Goal: Information Seeking & Learning: Find specific fact

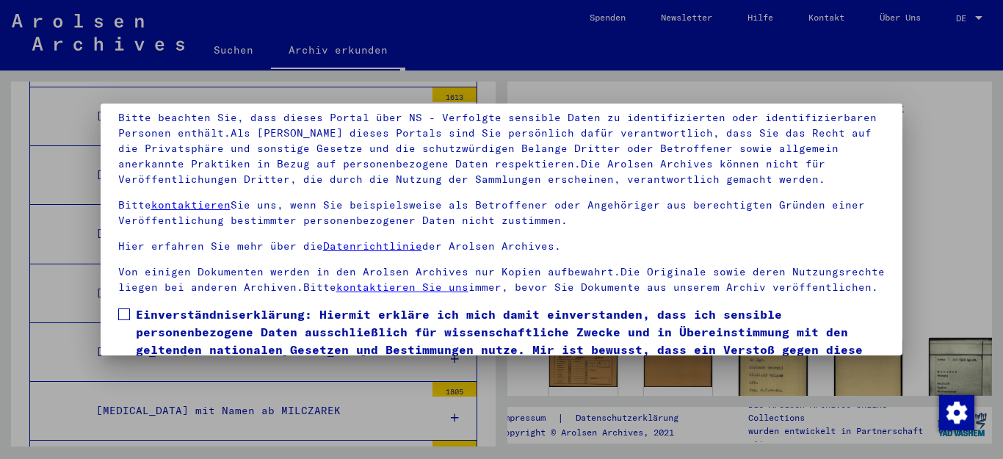
scroll to position [119, 0]
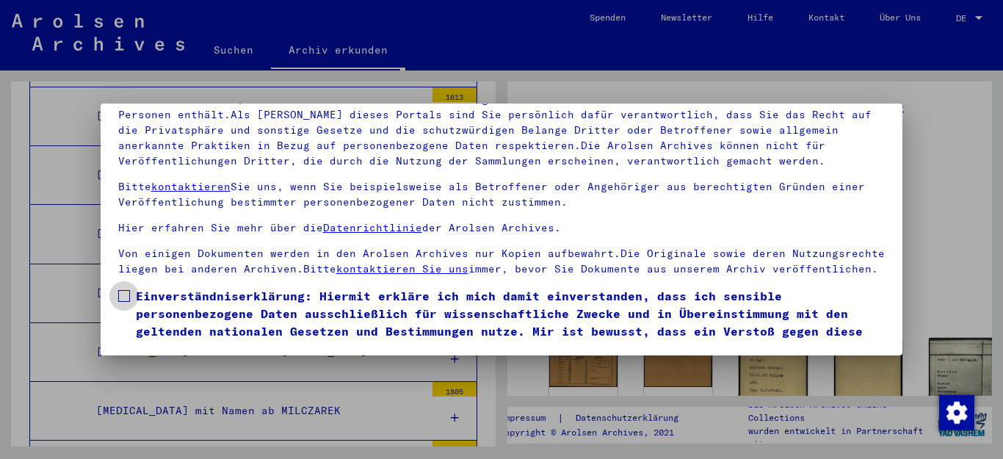
click at [118, 302] on span at bounding box center [124, 296] width 12 height 12
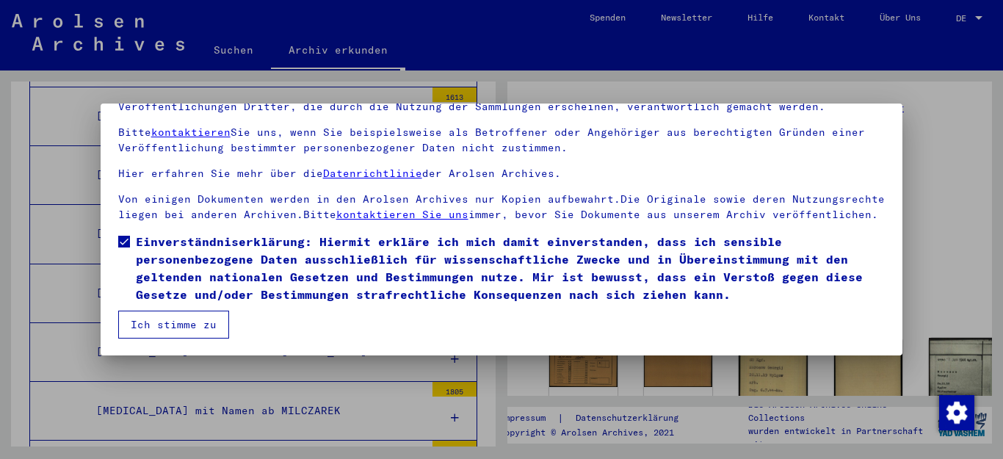
click at [192, 323] on button "Ich stimme zu" at bounding box center [173, 325] width 111 height 28
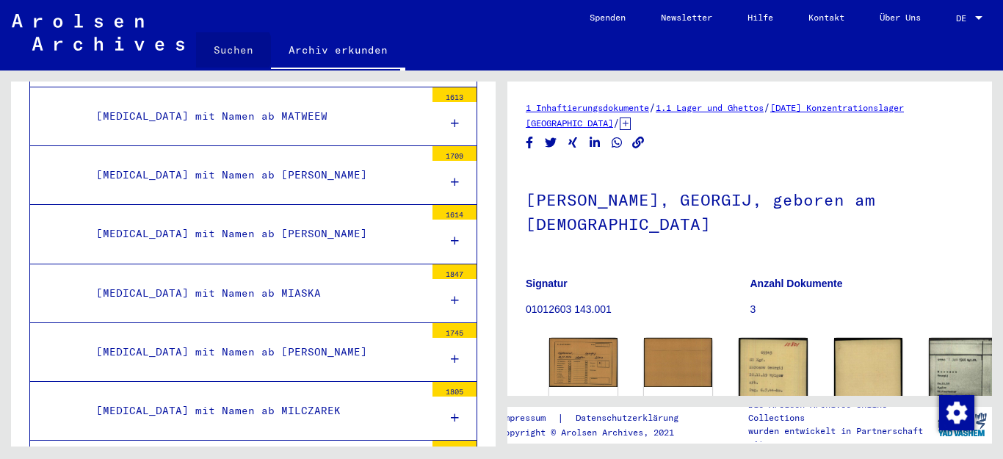
click at [232, 50] on link "Suchen" at bounding box center [233, 49] width 75 height 35
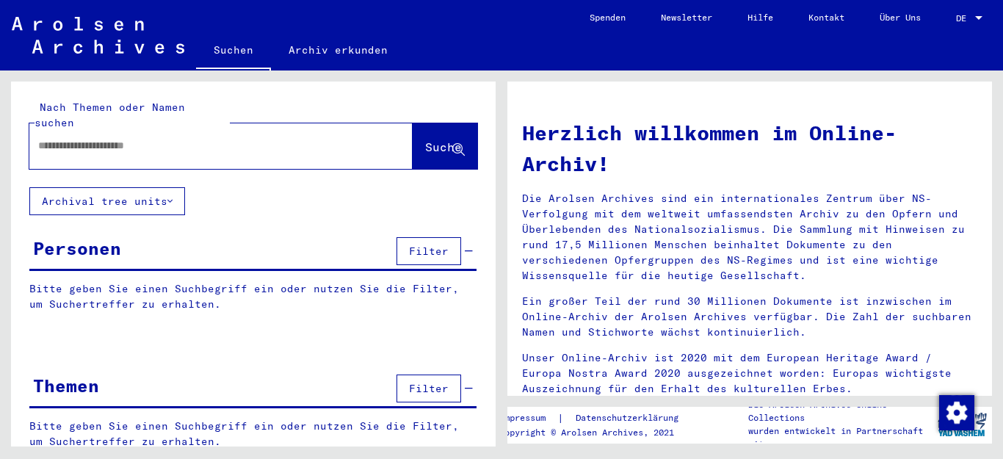
click at [196, 138] on input "text" at bounding box center [203, 145] width 330 height 15
type input "**********"
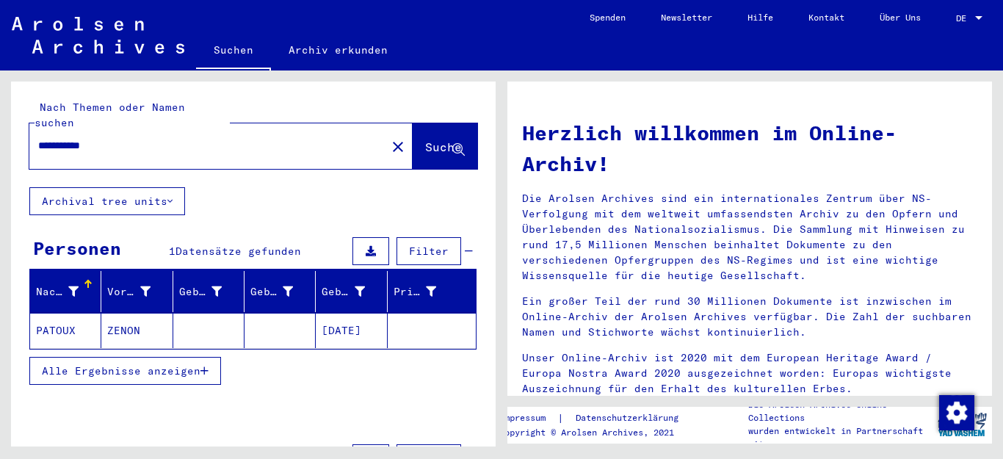
click at [67, 313] on mat-cell "PATOUX" at bounding box center [65, 330] width 71 height 35
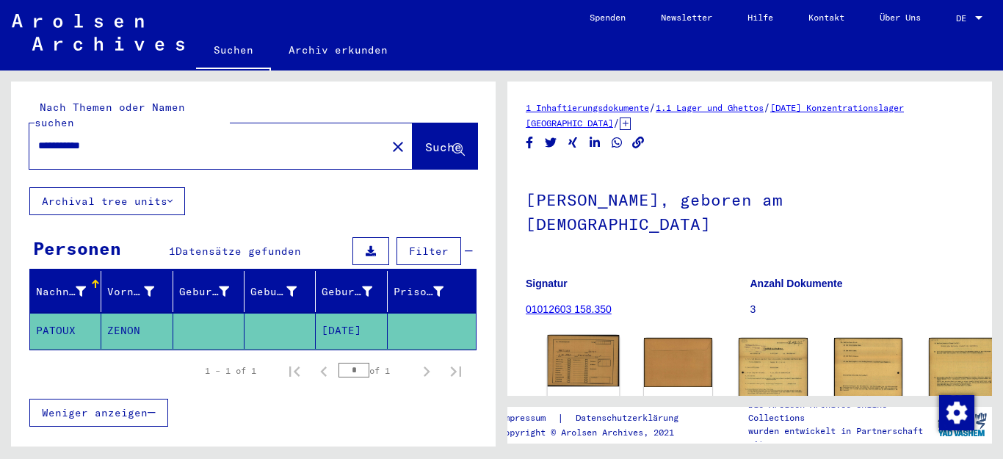
click at [564, 347] on img at bounding box center [584, 360] width 72 height 51
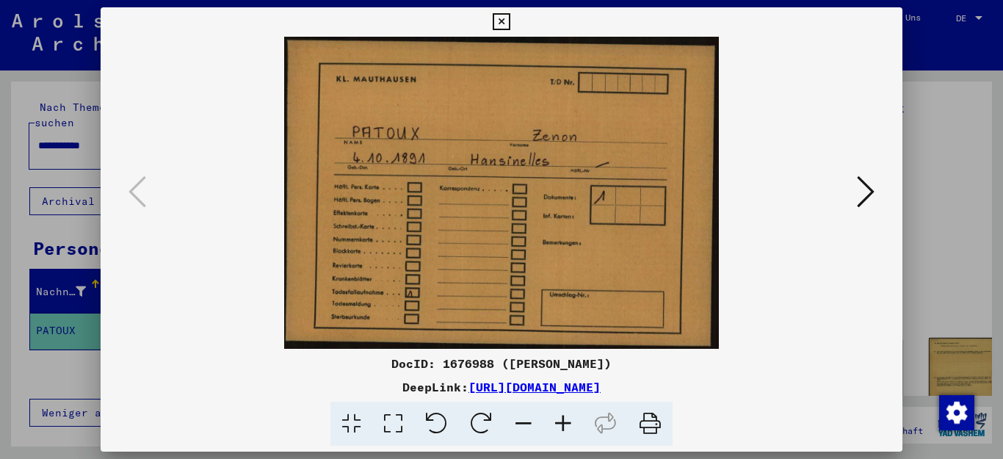
click at [869, 184] on icon at bounding box center [866, 191] width 18 height 35
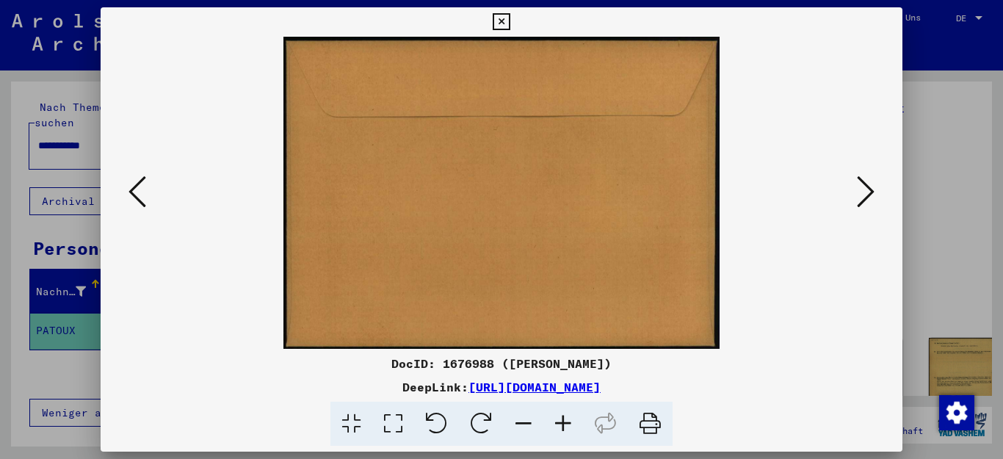
click at [869, 184] on icon at bounding box center [866, 191] width 18 height 35
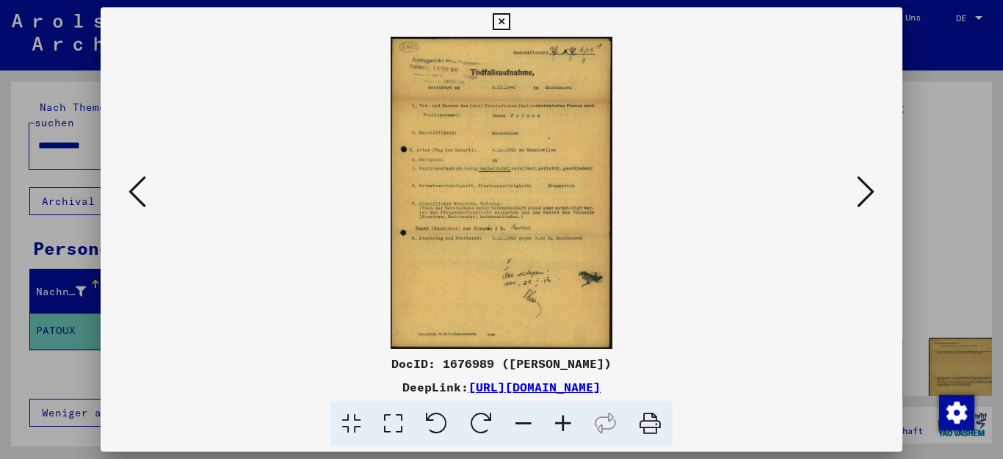
click at [561, 416] on icon at bounding box center [563, 424] width 40 height 45
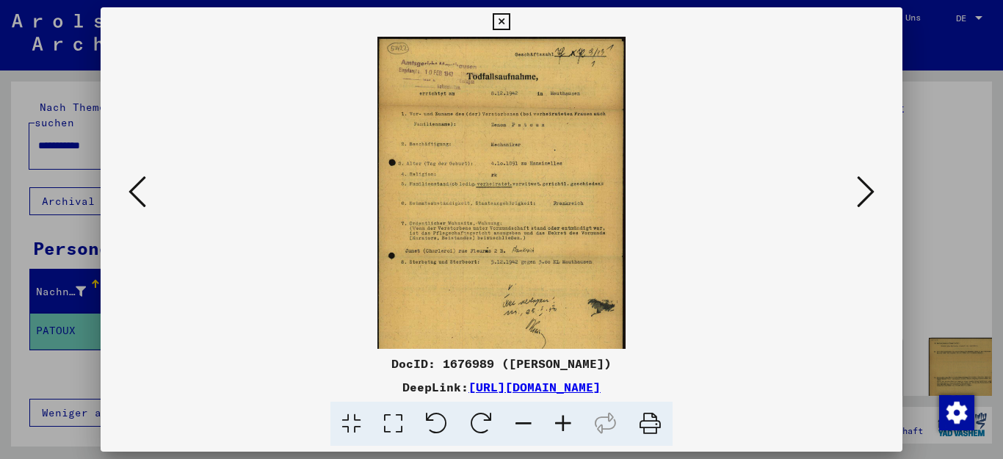
click at [561, 416] on icon at bounding box center [563, 424] width 40 height 45
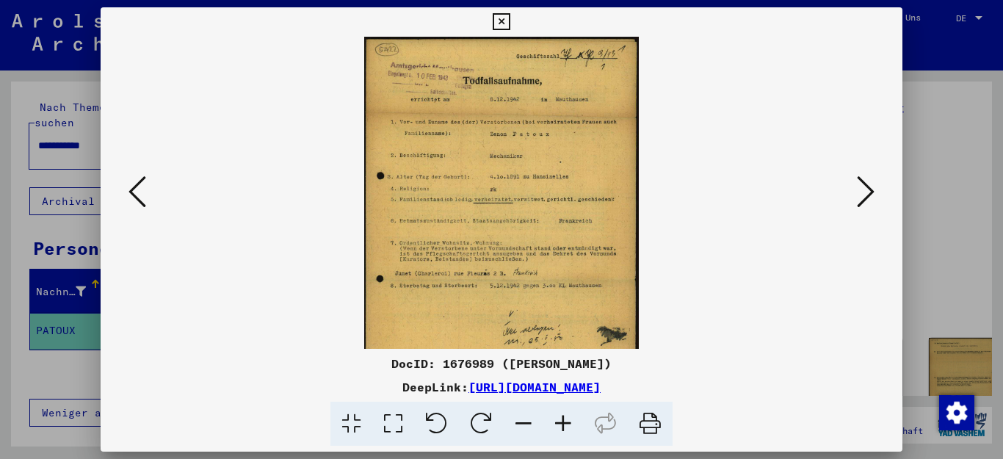
click at [561, 416] on icon at bounding box center [563, 424] width 40 height 45
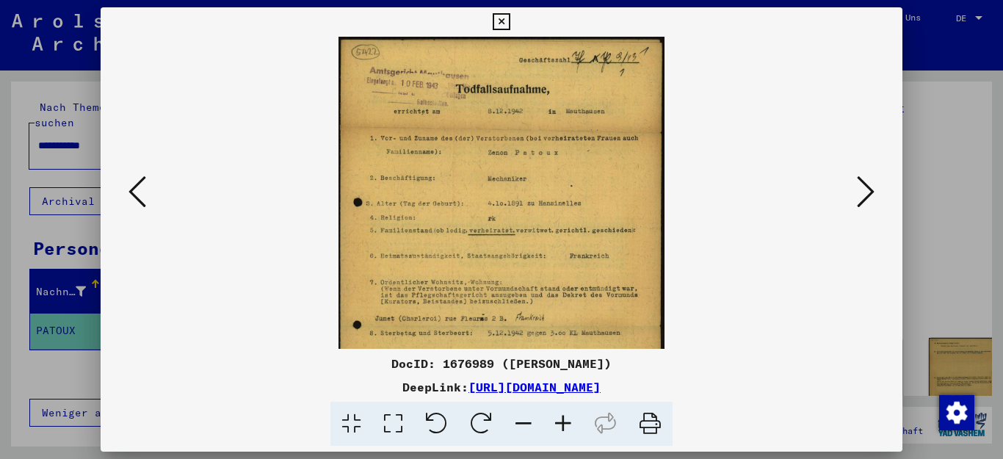
click at [561, 416] on icon at bounding box center [563, 424] width 40 height 45
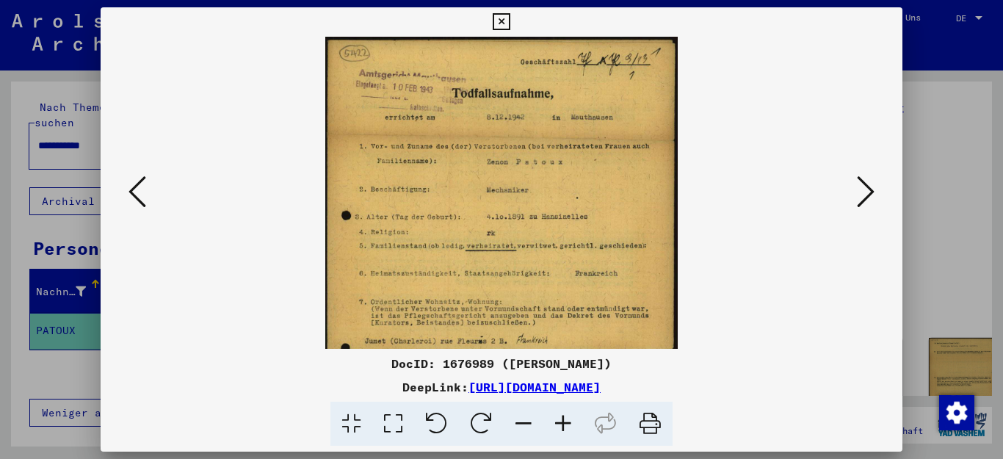
click at [561, 416] on icon at bounding box center [563, 424] width 40 height 45
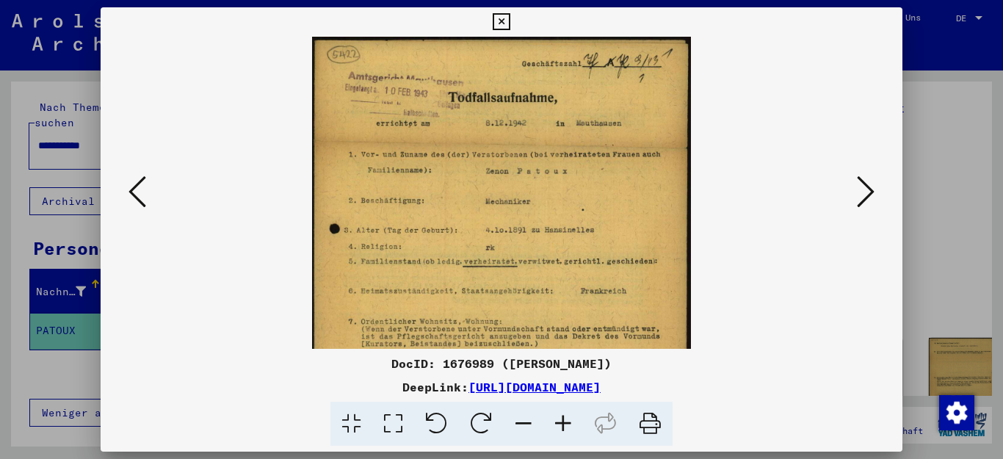
click at [561, 416] on icon at bounding box center [563, 424] width 40 height 45
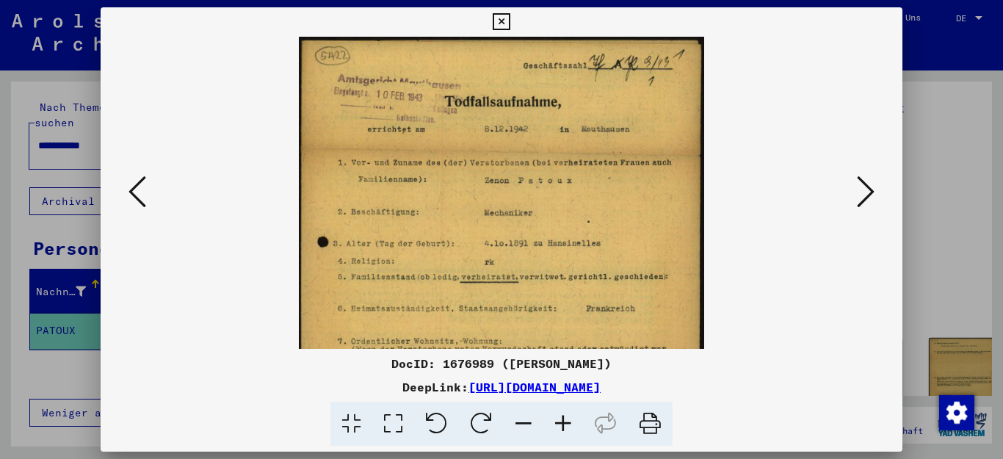
click at [561, 416] on icon at bounding box center [563, 424] width 40 height 45
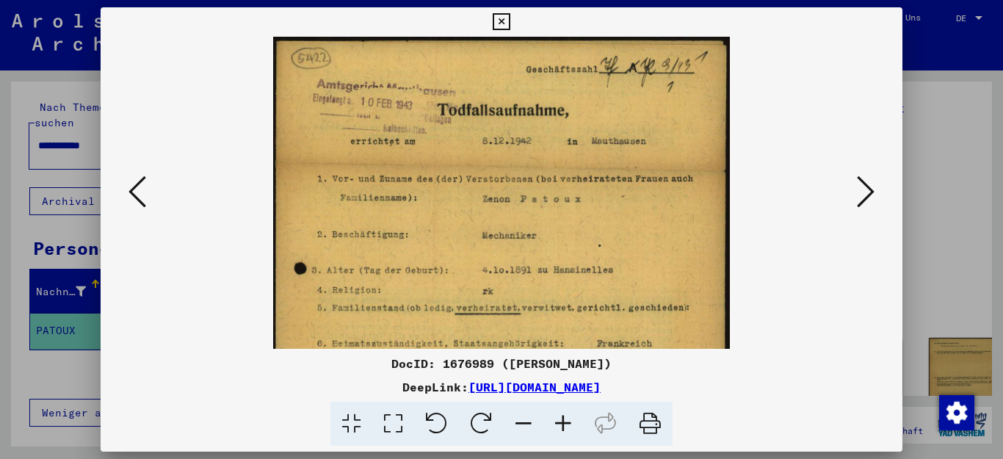
click at [561, 416] on icon at bounding box center [563, 424] width 40 height 45
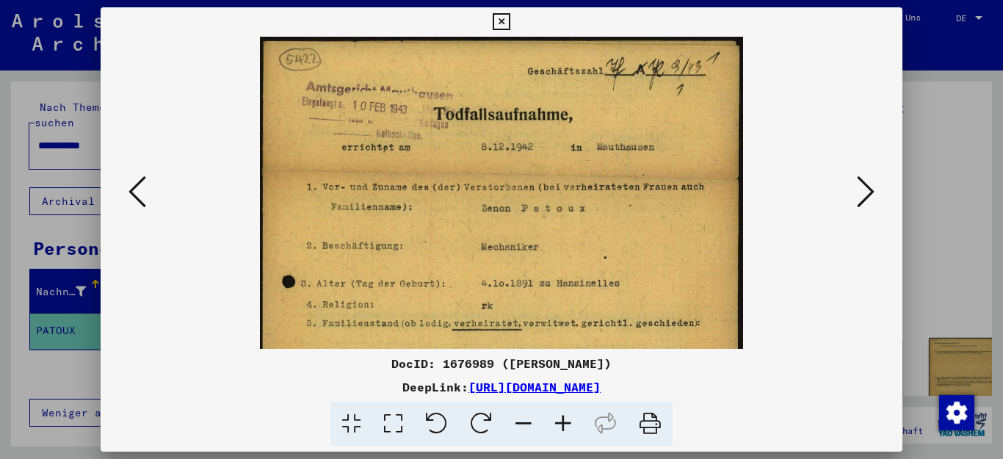
click at [561, 416] on icon at bounding box center [563, 424] width 40 height 45
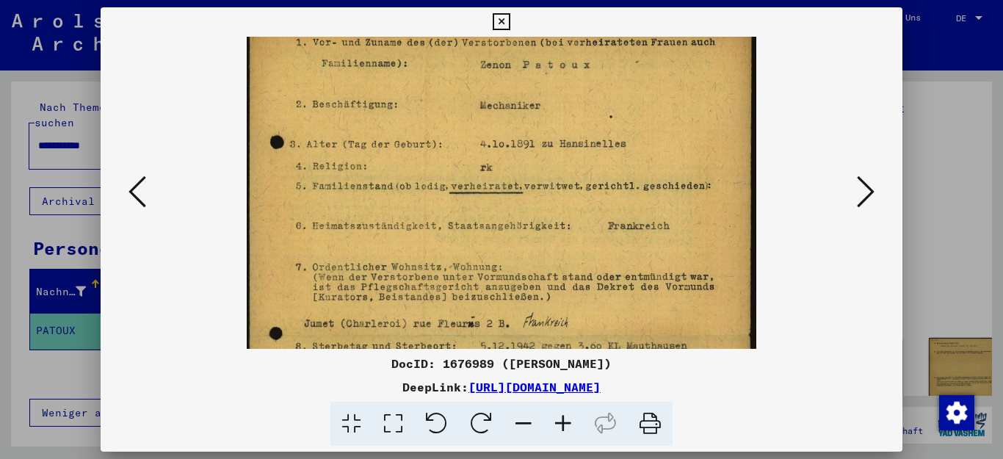
scroll to position [153, 0]
drag, startPoint x: 525, startPoint y: 267, endPoint x: 510, endPoint y: 113, distance: 154.3
click at [510, 113] on img at bounding box center [502, 241] width 510 height 716
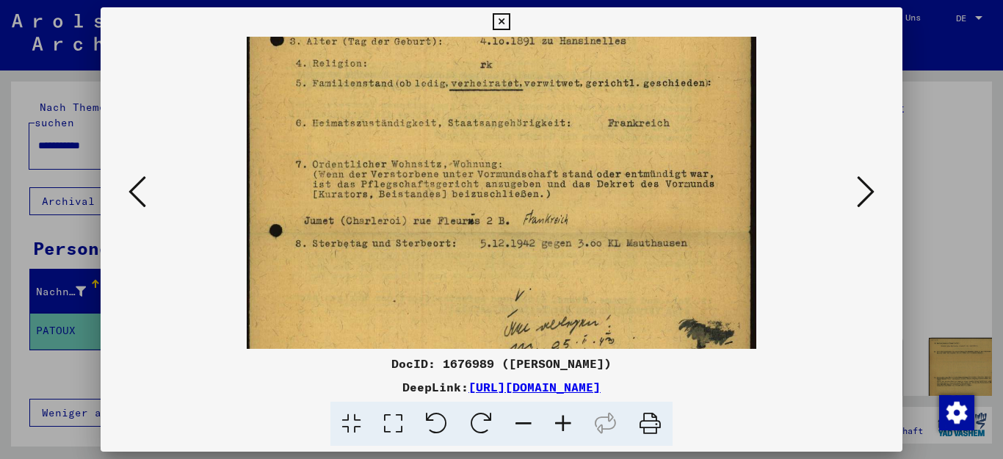
scroll to position [247, 0]
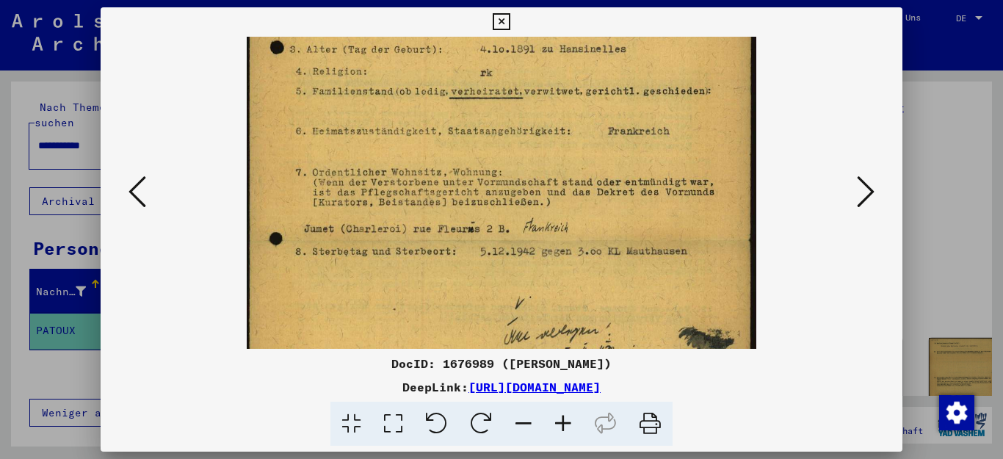
drag, startPoint x: 504, startPoint y: 259, endPoint x: 485, endPoint y: 165, distance: 95.9
click at [485, 165] on img at bounding box center [502, 147] width 510 height 716
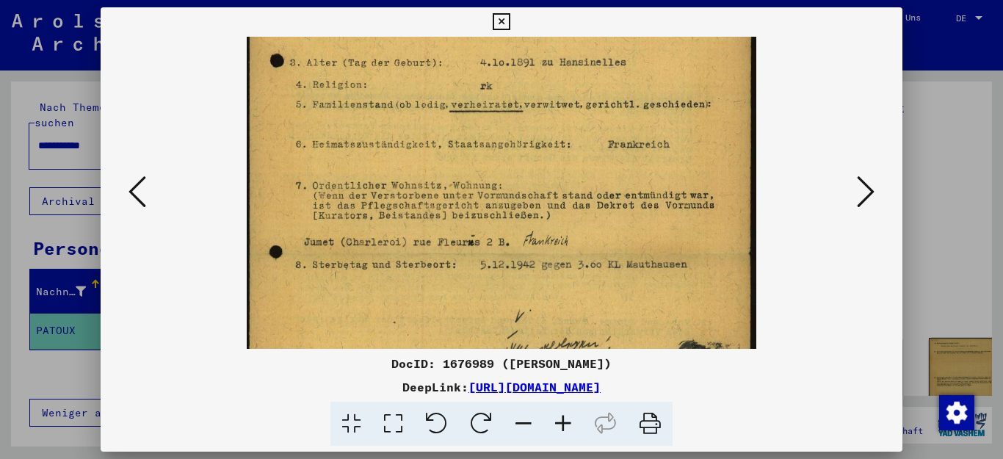
scroll to position [232, 0]
drag, startPoint x: 468, startPoint y: 280, endPoint x: 474, endPoint y: 295, distance: 16.8
click at [474, 295] on img at bounding box center [502, 163] width 510 height 716
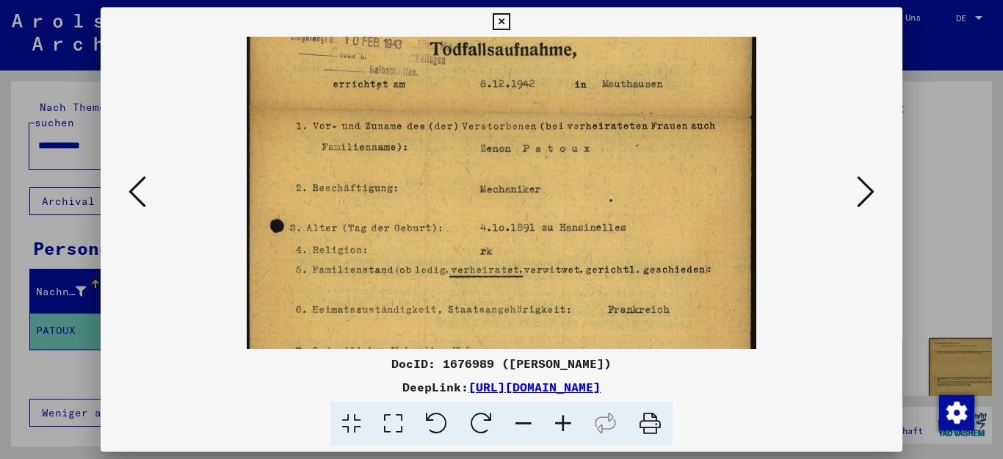
scroll to position [64, 0]
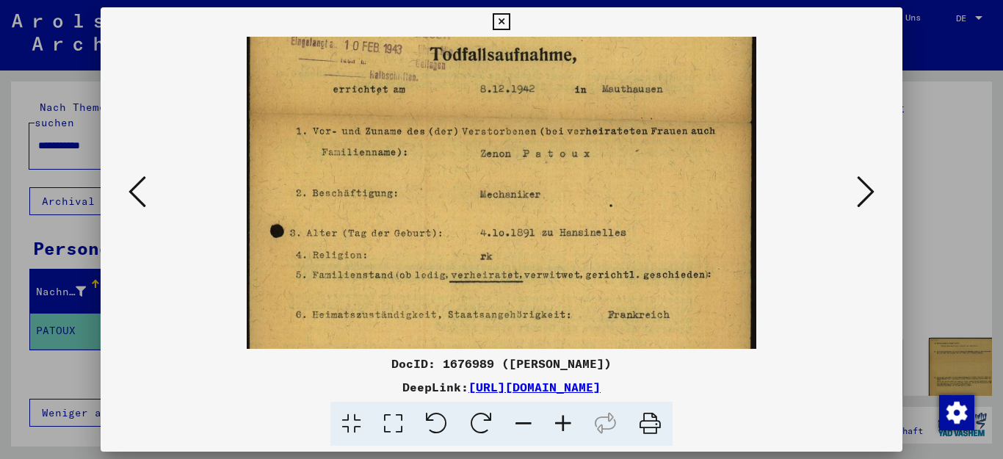
drag, startPoint x: 487, startPoint y: 120, endPoint x: 479, endPoint y: 284, distance: 164.7
click at [479, 284] on img at bounding box center [502, 331] width 510 height 716
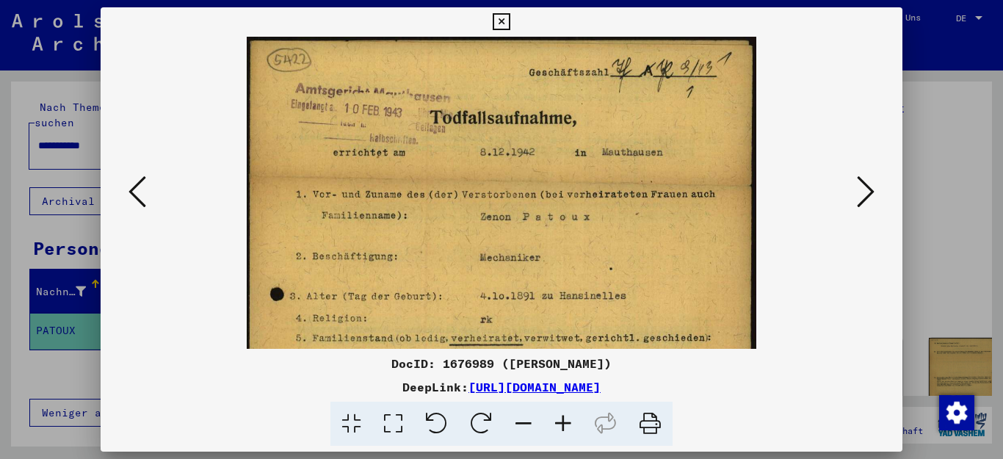
scroll to position [0, 0]
drag, startPoint x: 480, startPoint y: 95, endPoint x: 478, endPoint y: 202, distance: 106.5
click at [478, 202] on img at bounding box center [502, 395] width 510 height 716
click at [866, 184] on icon at bounding box center [866, 191] width 18 height 35
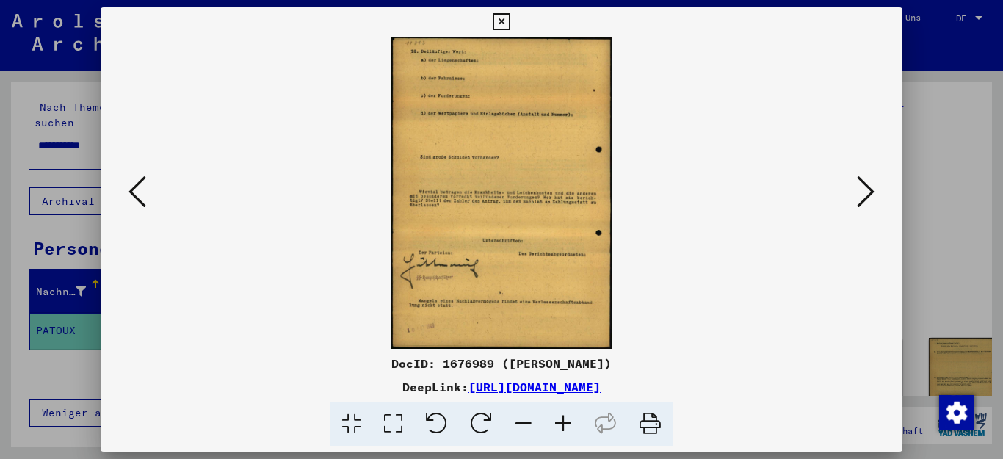
click at [561, 421] on icon at bounding box center [563, 424] width 40 height 45
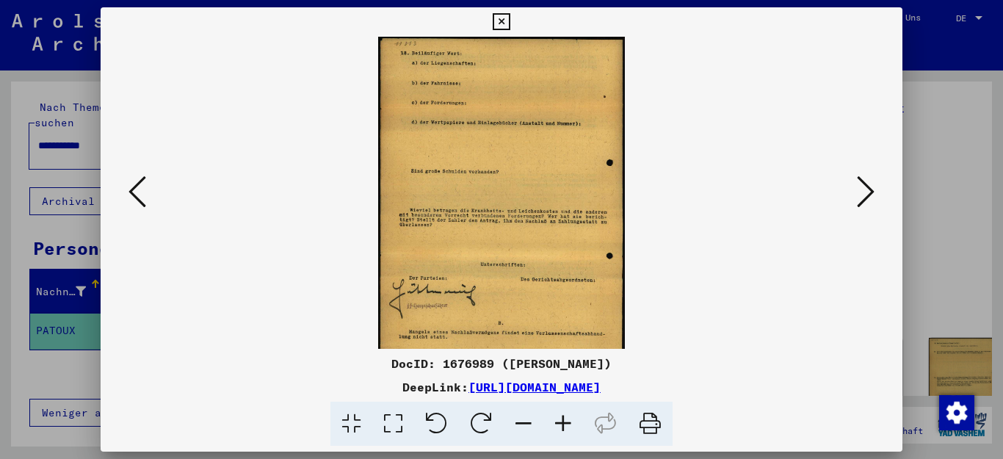
click at [561, 420] on icon at bounding box center [563, 424] width 40 height 45
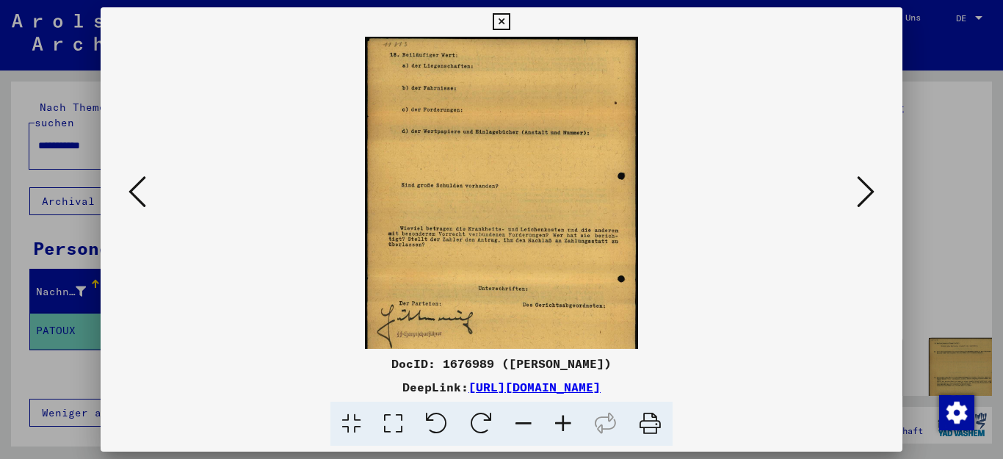
click at [561, 420] on icon at bounding box center [563, 424] width 40 height 45
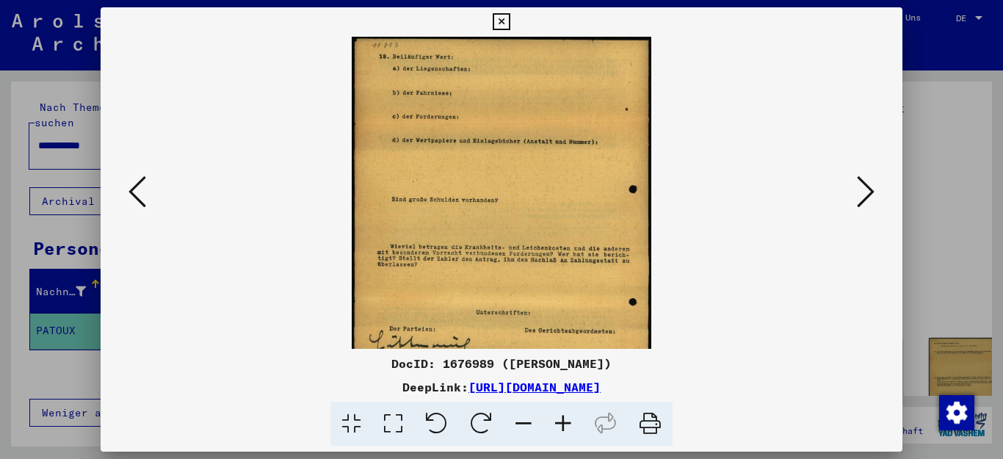
click at [561, 420] on icon at bounding box center [563, 424] width 40 height 45
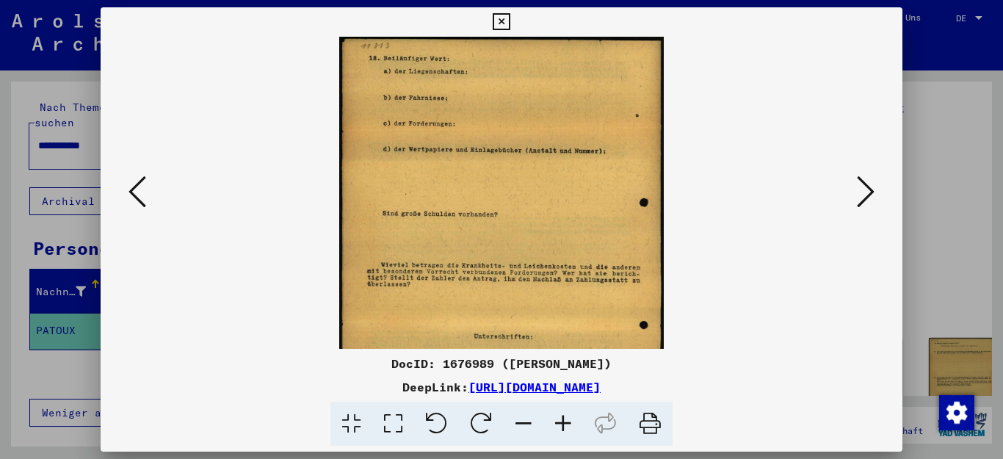
click at [561, 420] on icon at bounding box center [563, 424] width 40 height 45
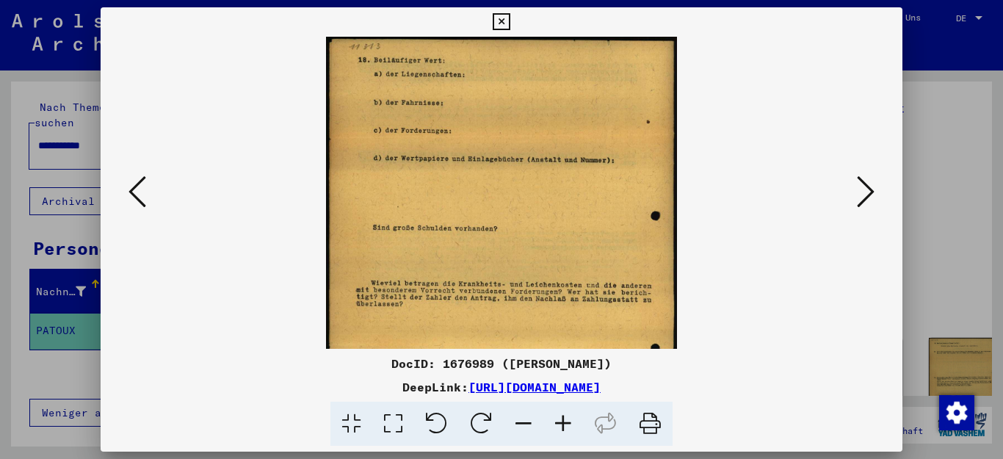
click at [561, 420] on icon at bounding box center [563, 424] width 40 height 45
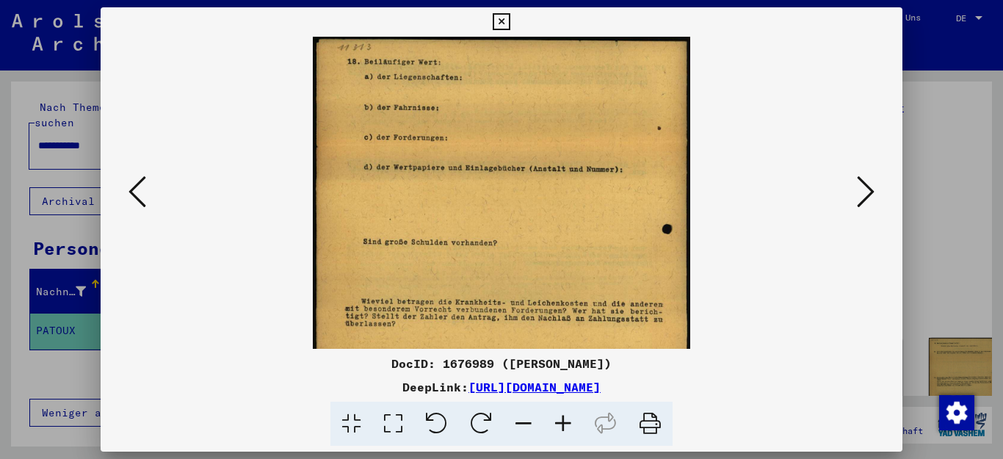
click at [561, 420] on icon at bounding box center [563, 424] width 40 height 45
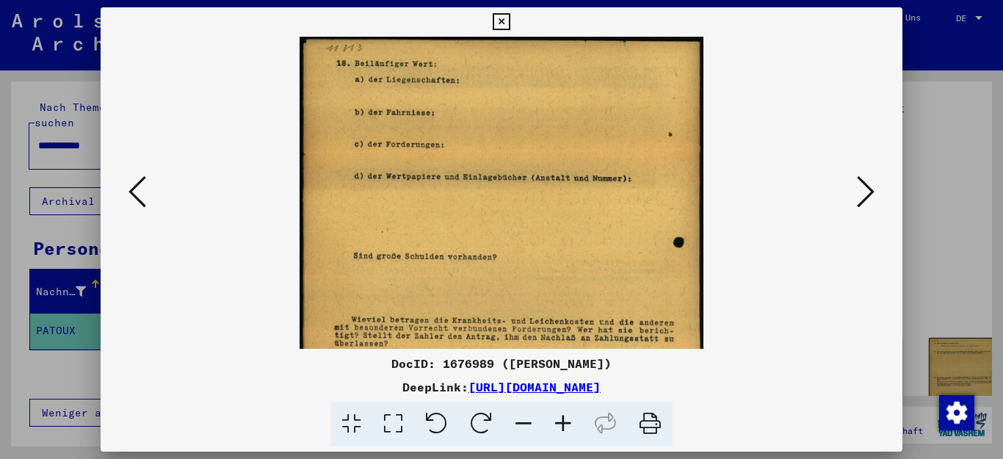
click at [561, 420] on icon at bounding box center [563, 424] width 40 height 45
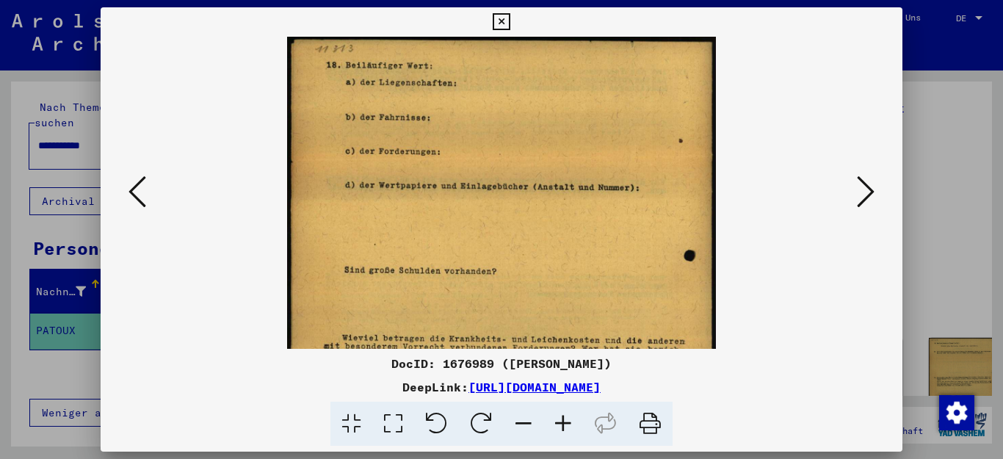
click at [561, 420] on icon at bounding box center [563, 424] width 40 height 45
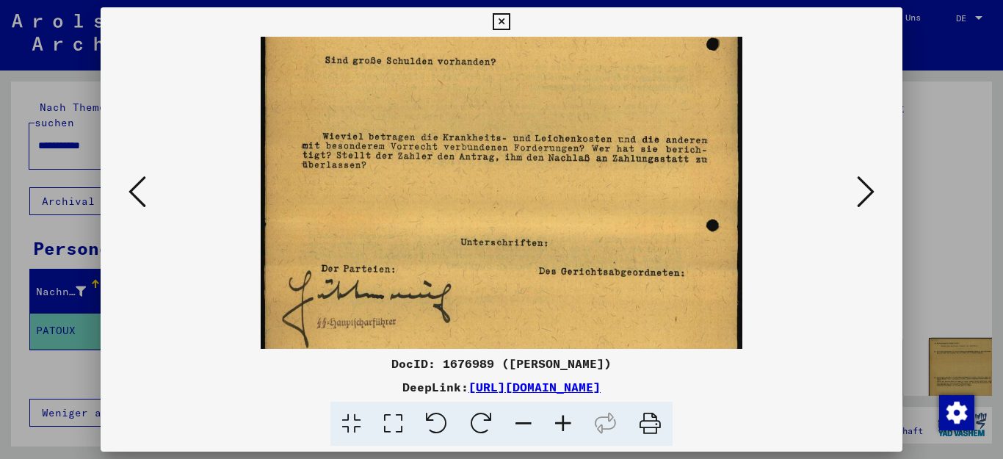
scroll to position [242, 0]
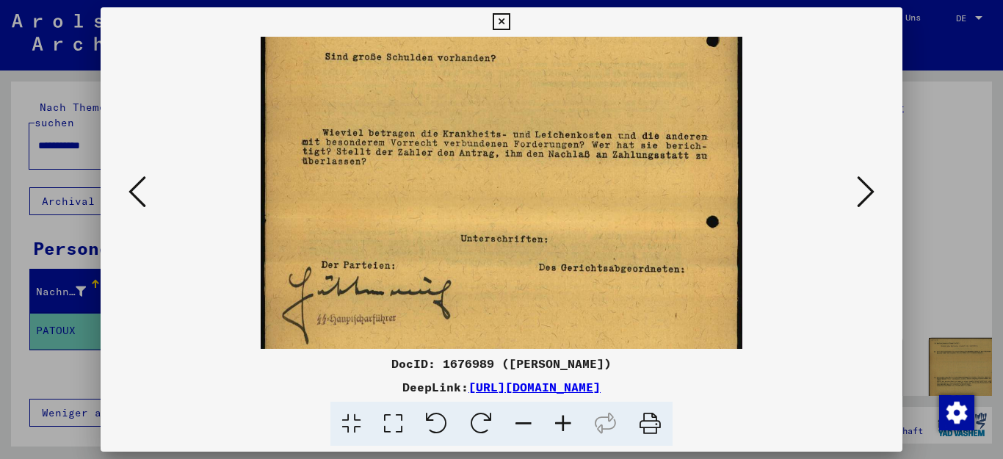
drag, startPoint x: 524, startPoint y: 319, endPoint x: 512, endPoint y: 78, distance: 241.9
click at [512, 78] on img at bounding box center [501, 134] width 481 height 679
click at [867, 184] on icon at bounding box center [866, 191] width 18 height 35
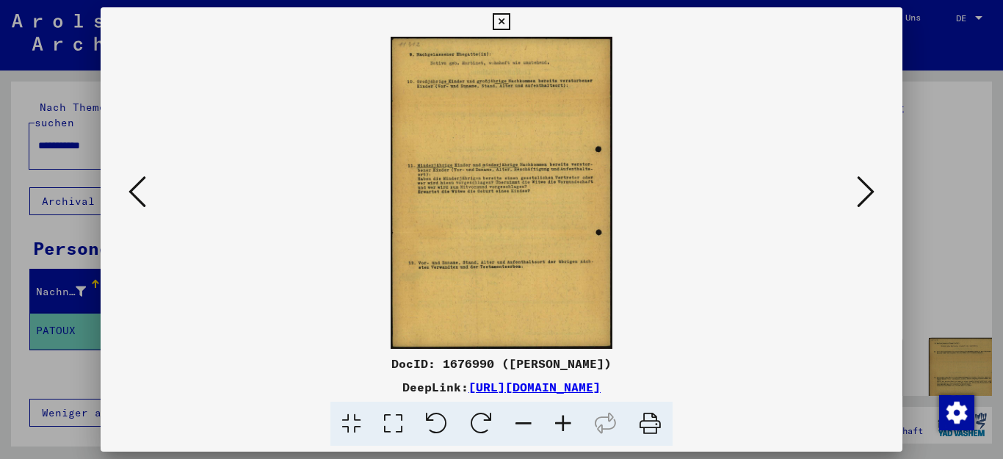
click at [867, 184] on icon at bounding box center [866, 191] width 18 height 35
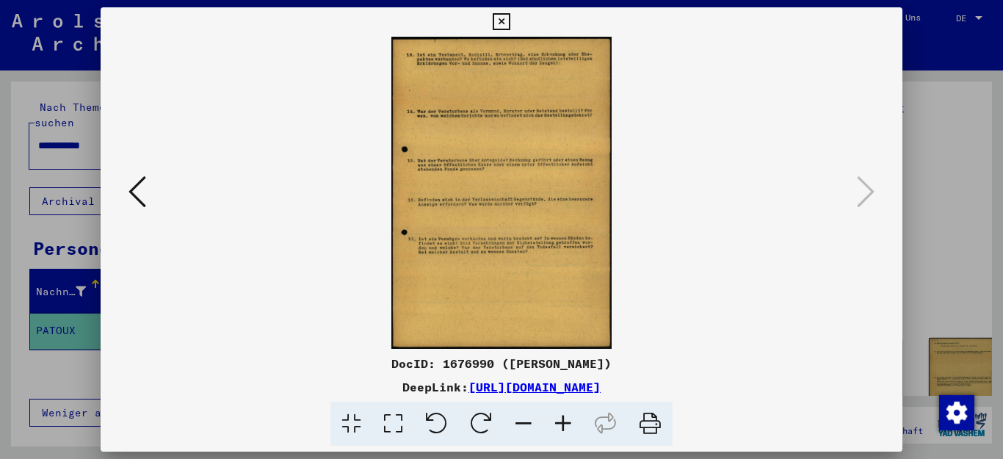
click at [867, 184] on icon at bounding box center [866, 191] width 18 height 35
click at [510, 21] on icon at bounding box center [501, 22] width 17 height 18
